Goal: Transaction & Acquisition: Purchase product/service

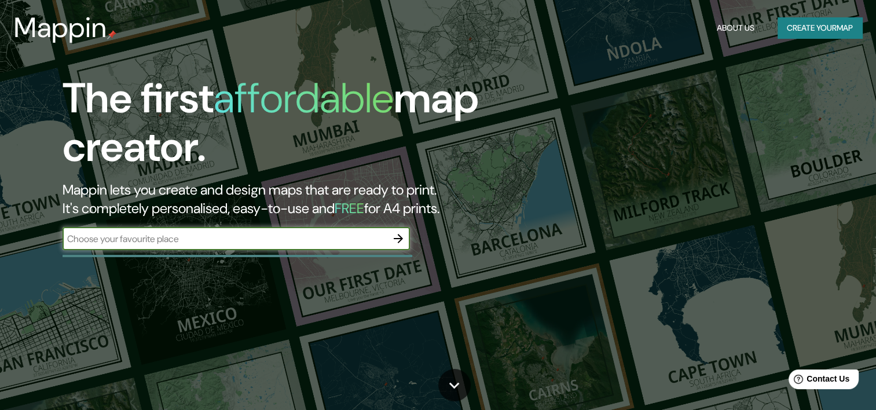
click at [277, 235] on input "text" at bounding box center [225, 238] width 324 height 13
type input "la plata"
click at [397, 241] on icon "button" at bounding box center [399, 239] width 14 height 14
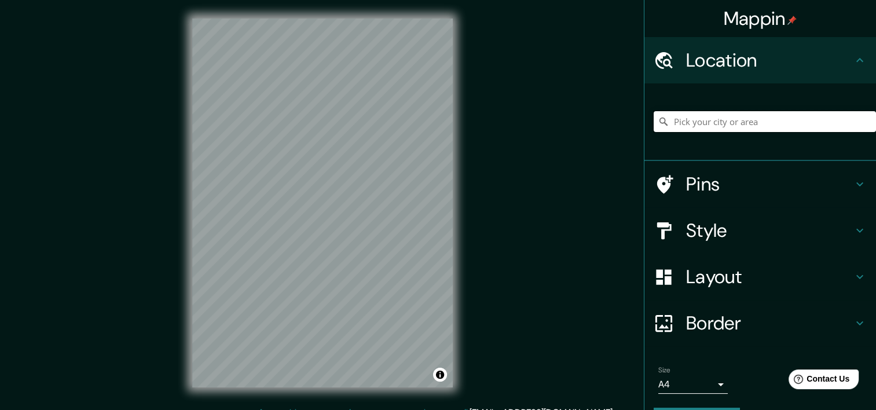
click at [706, 118] on input "Pick your city or area" at bounding box center [765, 121] width 222 height 21
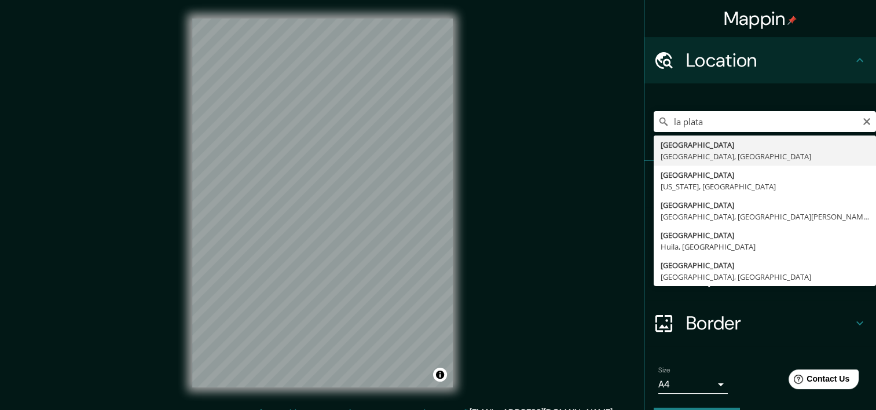
type input "[GEOGRAPHIC_DATA], [GEOGRAPHIC_DATA], [GEOGRAPHIC_DATA]"
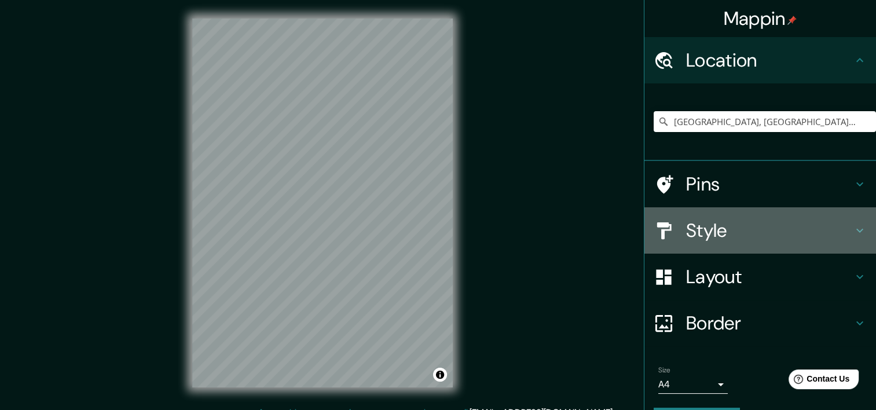
click at [720, 229] on h4 "Style" at bounding box center [769, 230] width 167 height 23
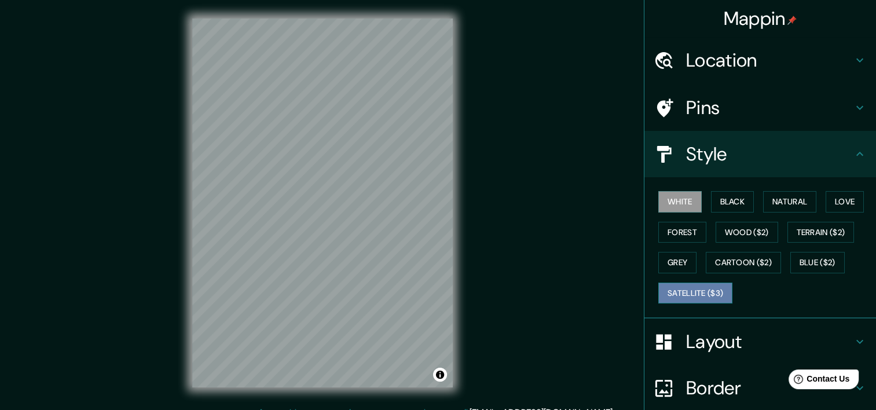
click at [696, 288] on button "Satellite ($3)" at bounding box center [696, 293] width 74 height 21
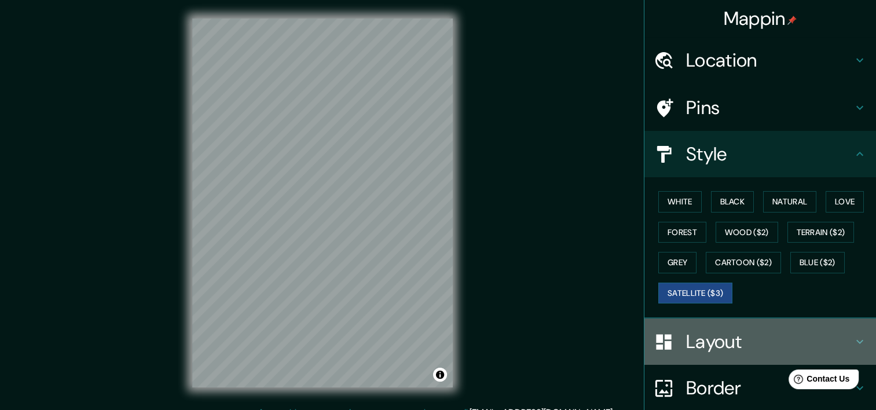
click at [710, 350] on h4 "Layout" at bounding box center [769, 341] width 167 height 23
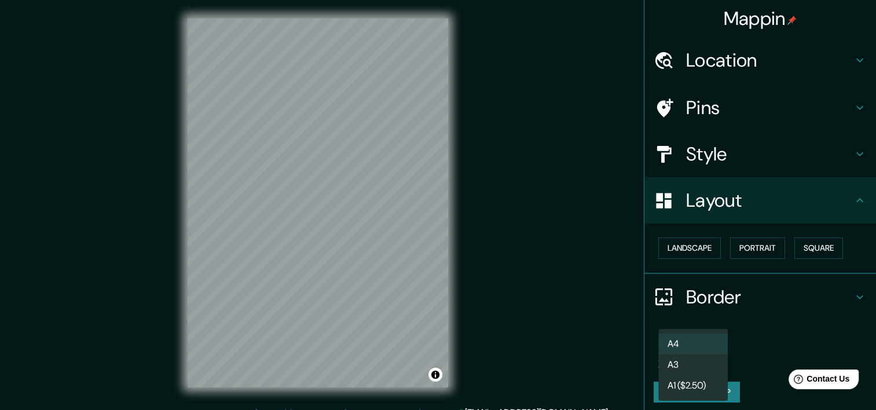
click at [678, 357] on body "Mappin Location [GEOGRAPHIC_DATA], [GEOGRAPHIC_DATA], [GEOGRAPHIC_DATA] Pins St…" at bounding box center [438, 205] width 876 height 410
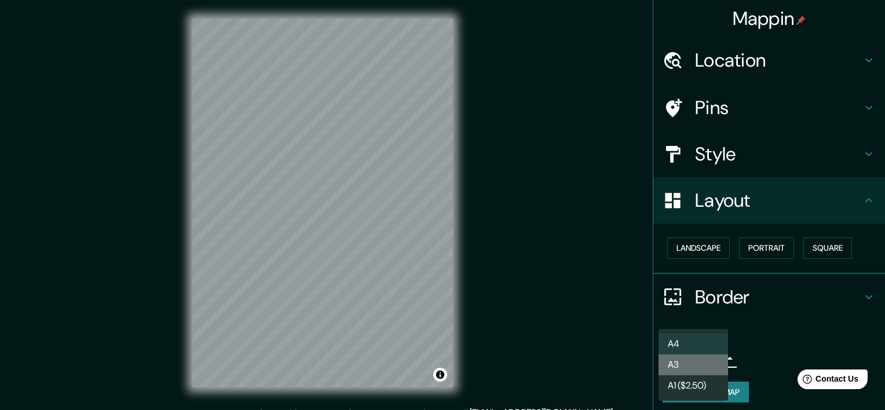
click at [688, 365] on li "A3" at bounding box center [694, 365] width 70 height 21
click at [700, 357] on body "Mappin Location [GEOGRAPHIC_DATA], [GEOGRAPHIC_DATA], [GEOGRAPHIC_DATA] Pins St…" at bounding box center [442, 205] width 885 height 410
click at [561, 308] on div at bounding box center [442, 205] width 885 height 410
drag, startPoint x: 710, startPoint y: 350, endPoint x: 717, endPoint y: 361, distance: 13.2
click at [711, 350] on body "Mappin Location [GEOGRAPHIC_DATA], [GEOGRAPHIC_DATA], [GEOGRAPHIC_DATA] Pins St…" at bounding box center [442, 205] width 885 height 410
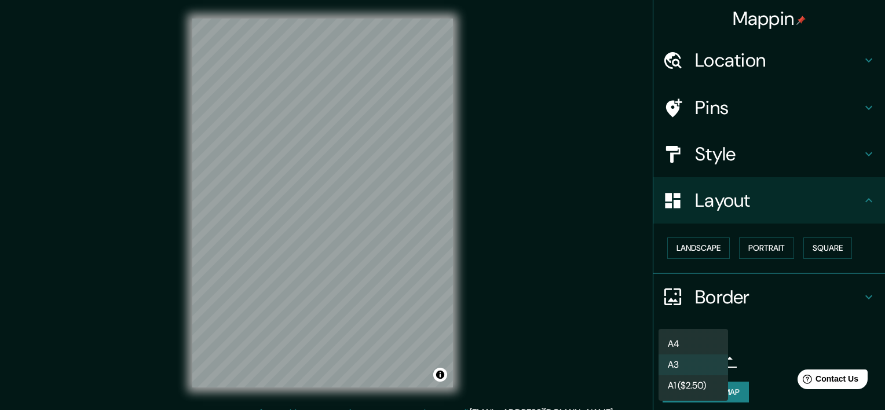
click at [709, 382] on li "A1 ($2.50)" at bounding box center [694, 385] width 70 height 21
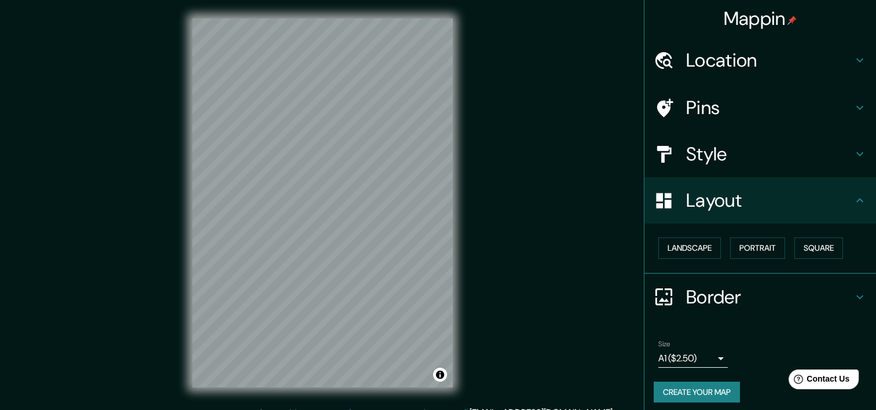
click at [689, 360] on body "Mappin Location [GEOGRAPHIC_DATA], [GEOGRAPHIC_DATA], [GEOGRAPHIC_DATA] Pins St…" at bounding box center [438, 205] width 876 height 410
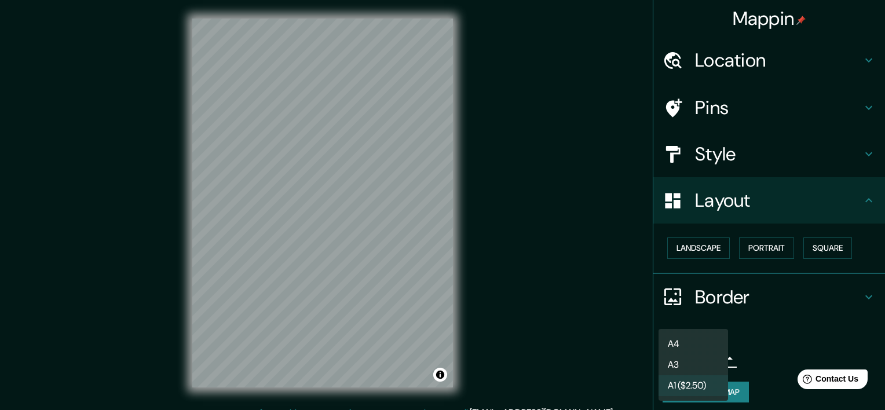
click at [681, 364] on li "A3" at bounding box center [694, 365] width 70 height 21
type input "a4"
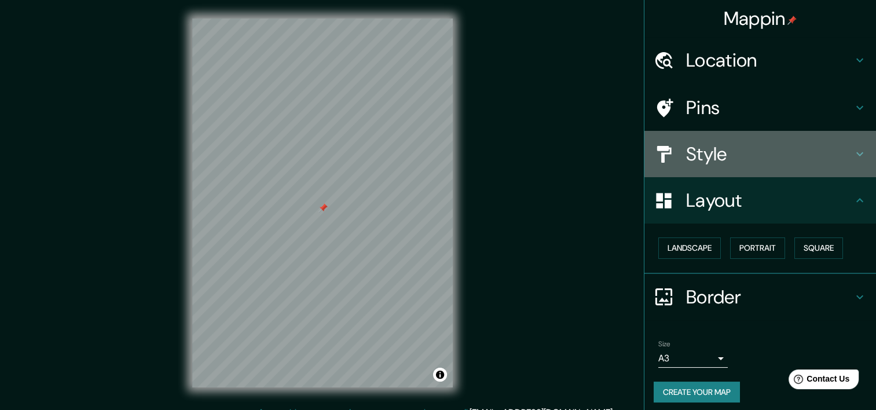
click at [741, 160] on h4 "Style" at bounding box center [769, 154] width 167 height 23
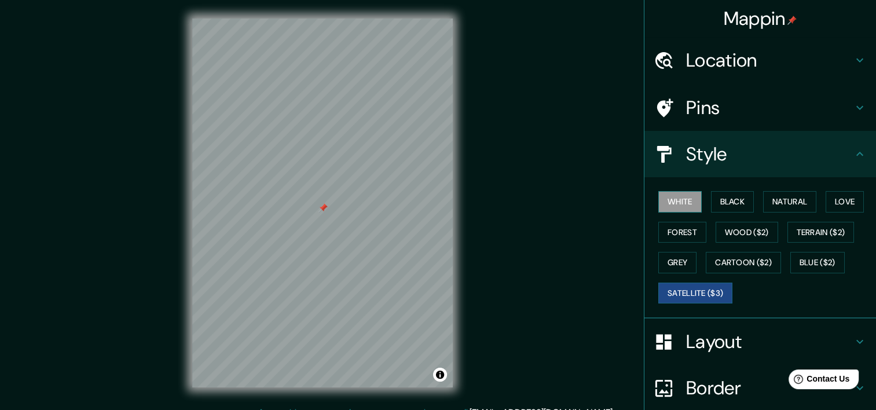
click at [680, 203] on button "White" at bounding box center [680, 201] width 43 height 21
click at [737, 202] on button "Black" at bounding box center [732, 201] width 43 height 21
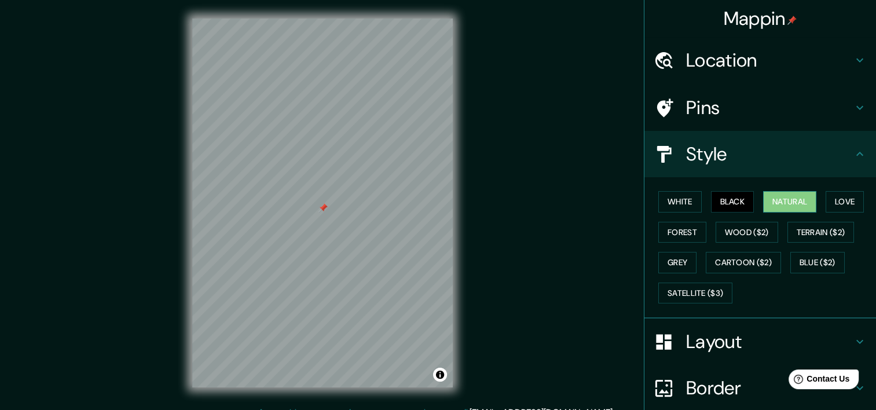
click at [766, 200] on button "Natural" at bounding box center [790, 201] width 53 height 21
click at [835, 202] on button "Love" at bounding box center [845, 201] width 38 height 21
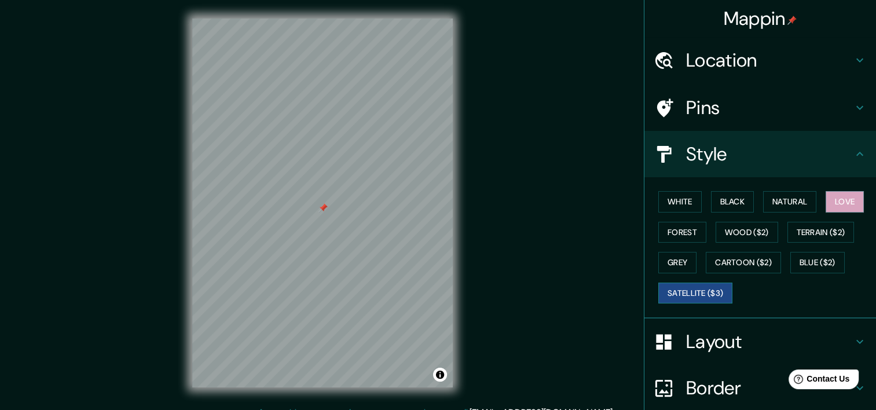
click at [696, 290] on button "Satellite ($3)" at bounding box center [696, 293] width 74 height 21
